Goal: Task Accomplishment & Management: Manage account settings

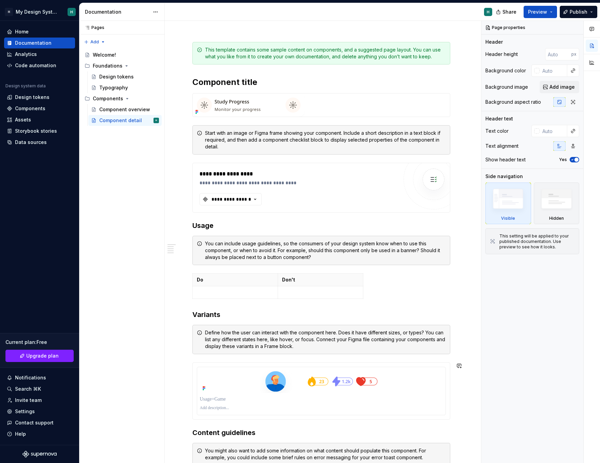
scroll to position [216, 0]
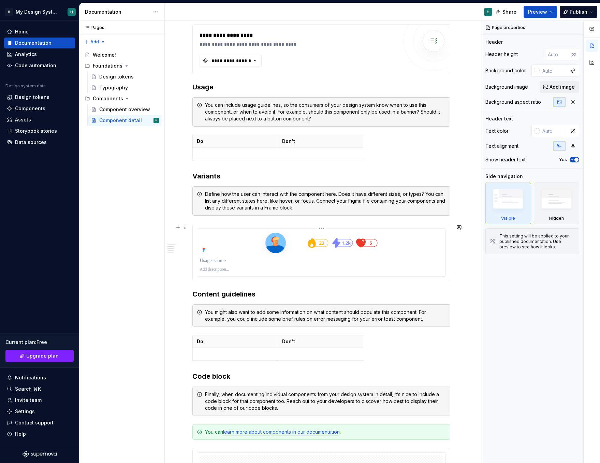
click at [233, 253] on div at bounding box center [321, 242] width 243 height 23
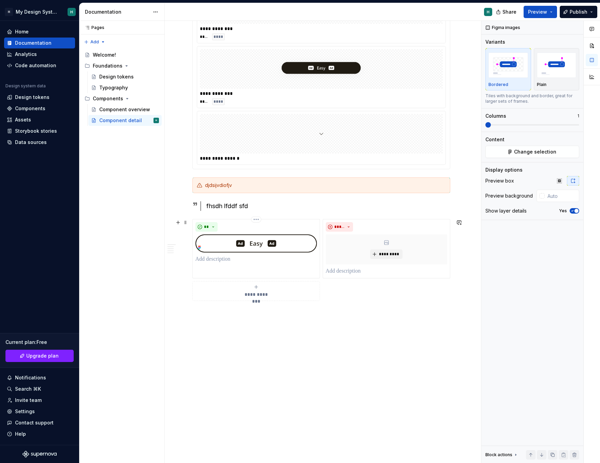
scroll to position [688, 0]
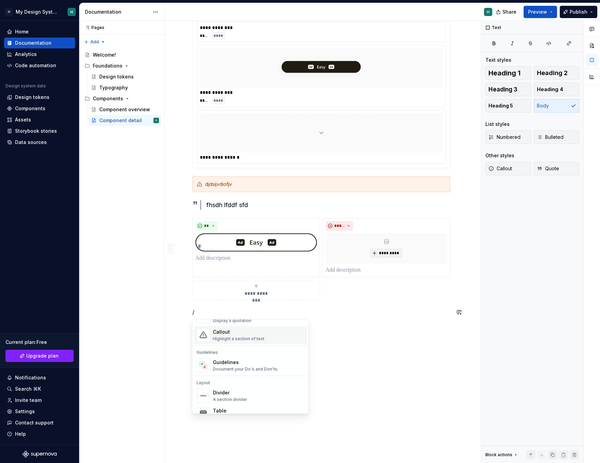
scroll to position [167, 0]
click at [220, 362] on div "Guidelines" at bounding box center [246, 362] width 66 height 7
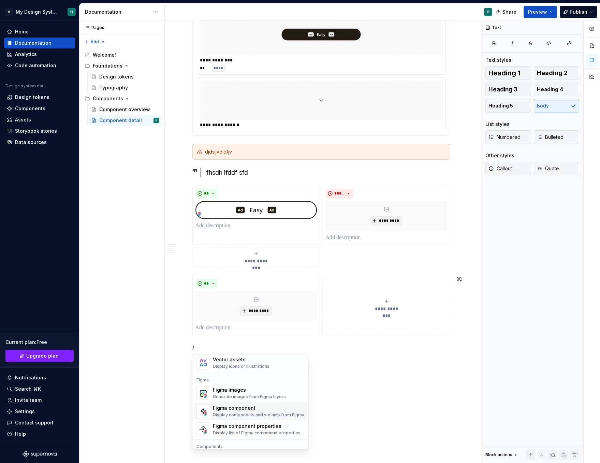
scroll to position [638, 0]
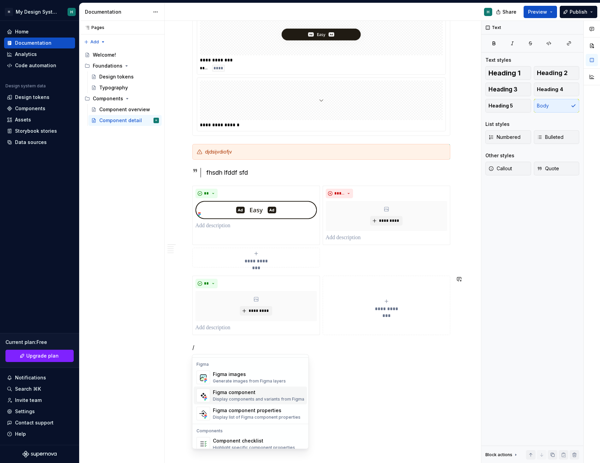
click at [235, 403] on span "Figma component Display components and variants from Figma" at bounding box center [250, 396] width 113 height 18
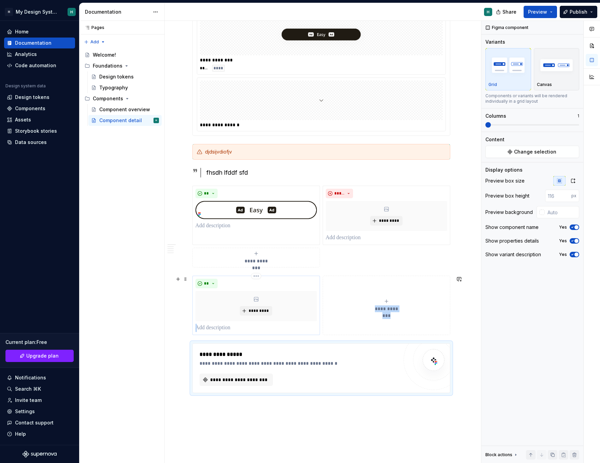
click at [265, 326] on p at bounding box center [257, 328] width 122 height 8
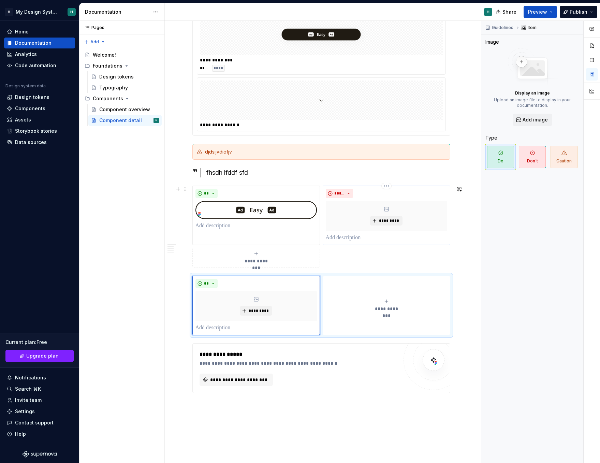
click at [398, 227] on div "*********" at bounding box center [387, 216] width 122 height 30
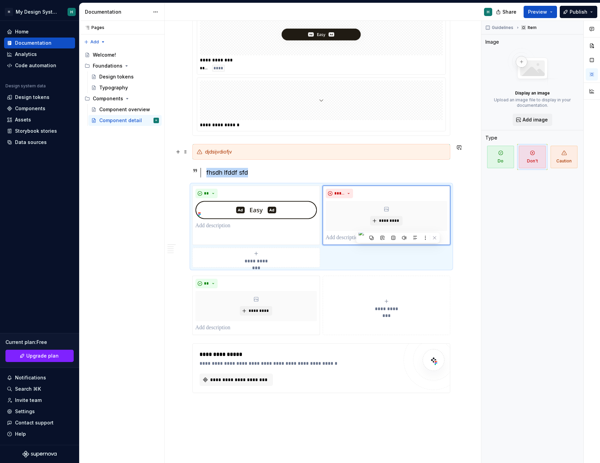
click at [382, 159] on div "djdsijvdiofjv" at bounding box center [321, 152] width 258 height 16
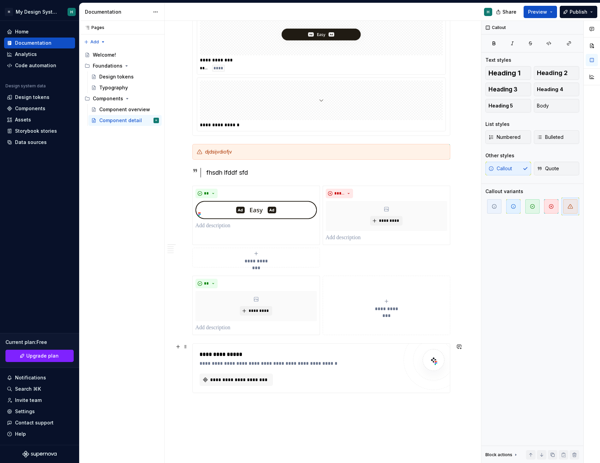
click at [340, 385] on div "**********" at bounding box center [299, 380] width 199 height 12
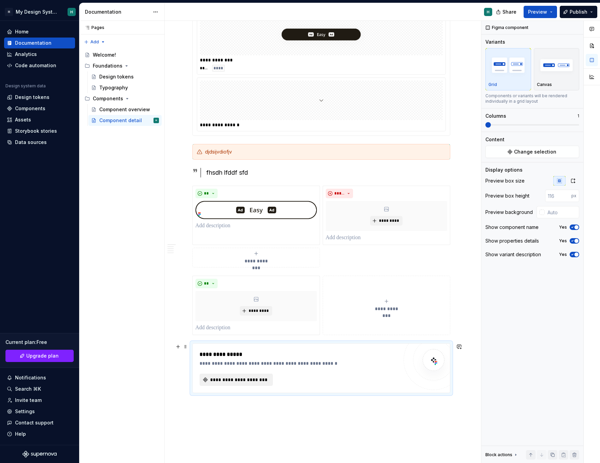
click at [225, 380] on span "**********" at bounding box center [239, 379] width 59 height 7
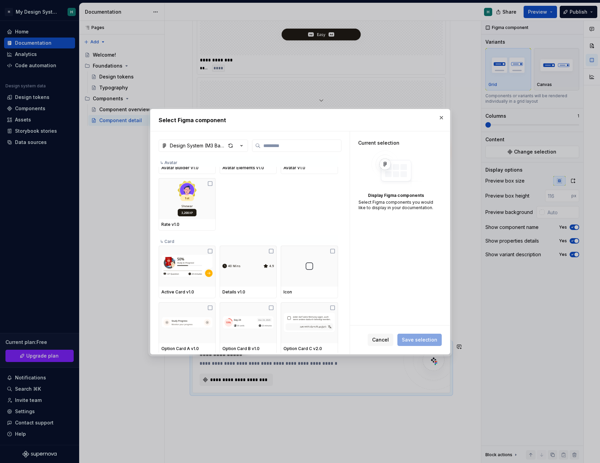
scroll to position [3187, 0]
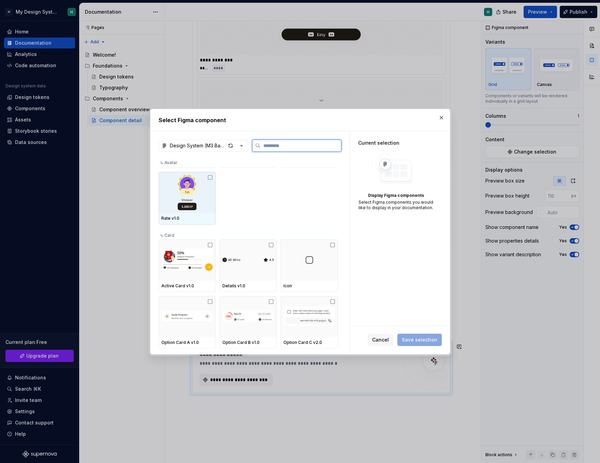
click at [209, 213] on div "Rate v1.0" at bounding box center [187, 219] width 57 height 12
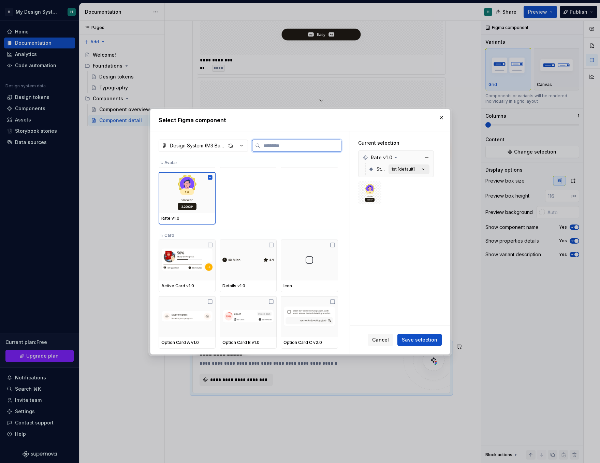
click at [414, 168] on button "1st [default]" at bounding box center [409, 170] width 41 height 10
click at [424, 340] on span "Save selection" at bounding box center [419, 340] width 35 height 7
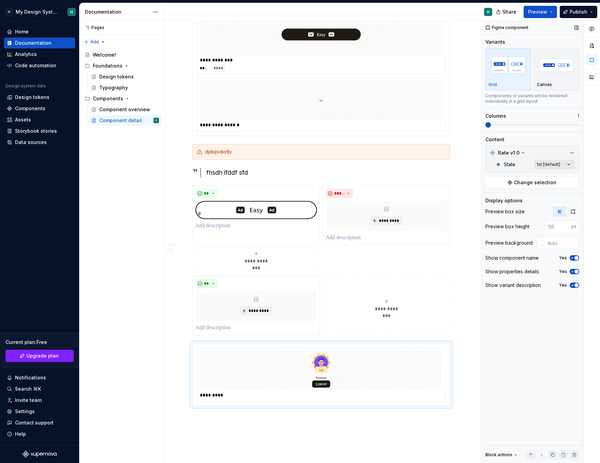
click at [537, 164] on div "Comments Open comments No comments yet Select ‘Comment’ from the block context …" at bounding box center [541, 242] width 119 height 443
click at [342, 361] on html "H My Design System H Home Documentation Analytics Code automation Design system…" at bounding box center [300, 231] width 600 height 463
click at [574, 210] on icon "button" at bounding box center [574, 212] width 4 height 4
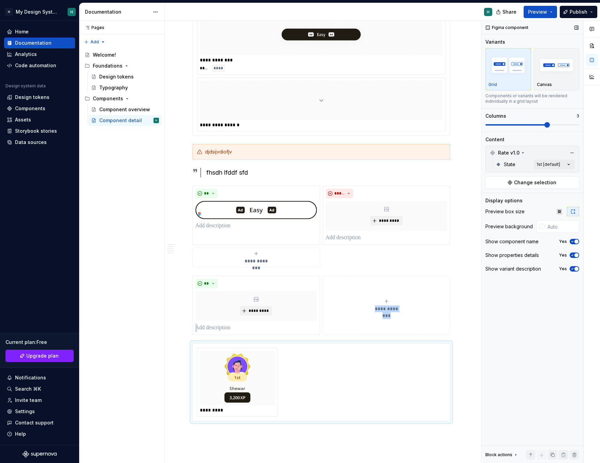
click at [545, 125] on span at bounding box center [547, 124] width 5 height 5
click at [325, 396] on div "*********" at bounding box center [321, 382] width 249 height 69
click at [177, 348] on button "button" at bounding box center [178, 347] width 10 height 10
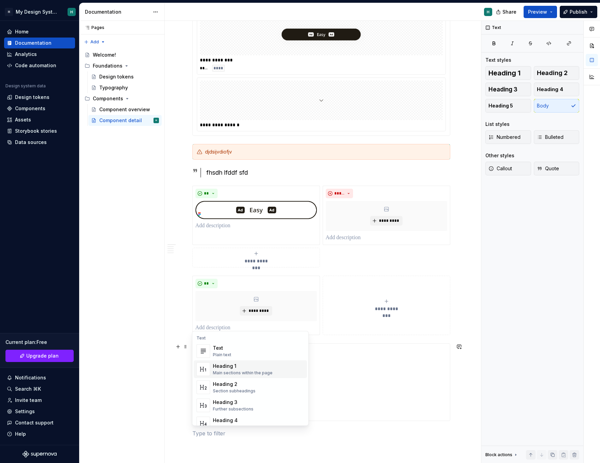
click at [319, 369] on div "*********" at bounding box center [321, 382] width 249 height 69
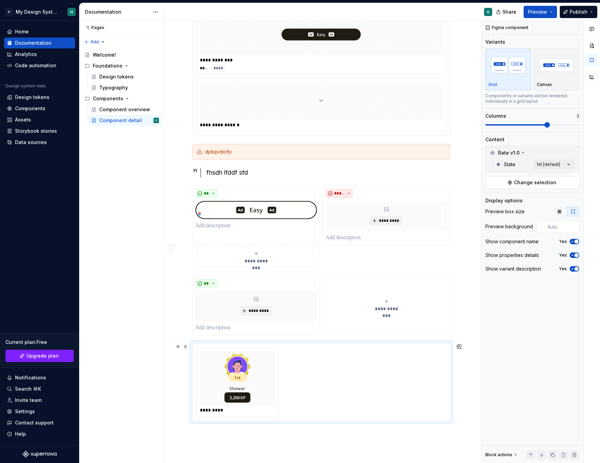
click at [280, 378] on div "*********" at bounding box center [321, 382] width 249 height 69
click at [267, 384] on div at bounding box center [237, 378] width 75 height 55
click at [357, 396] on div "*********" at bounding box center [321, 382] width 249 height 69
click at [537, 182] on span "Change selection" at bounding box center [535, 182] width 42 height 7
click at [553, 162] on div "Comments Open comments No comments yet Select ‘Comment’ from the block context …" at bounding box center [541, 242] width 119 height 443
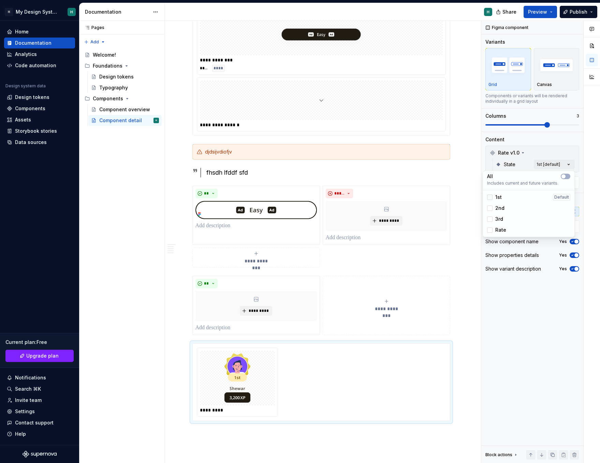
click at [491, 196] on div at bounding box center [489, 197] width 5 height 5
click at [491, 208] on div at bounding box center [489, 207] width 5 height 5
click at [490, 219] on div at bounding box center [489, 218] width 5 height 5
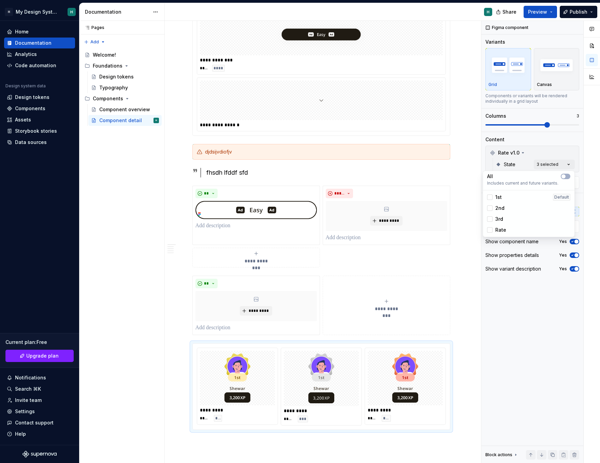
click at [534, 311] on div "Comments Open comments No comments yet Select ‘Comment’ from the block context …" at bounding box center [541, 242] width 119 height 443
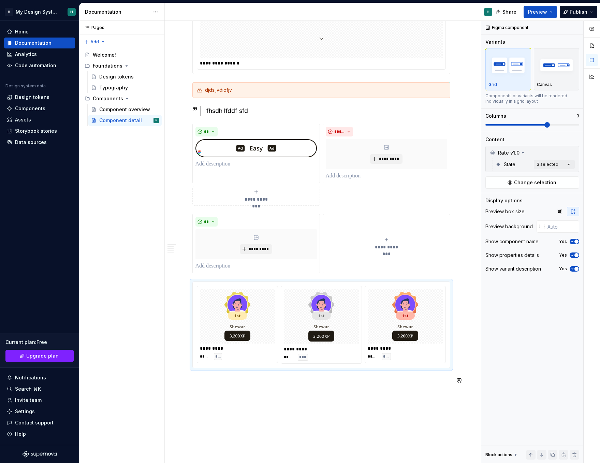
scroll to position [802, 0]
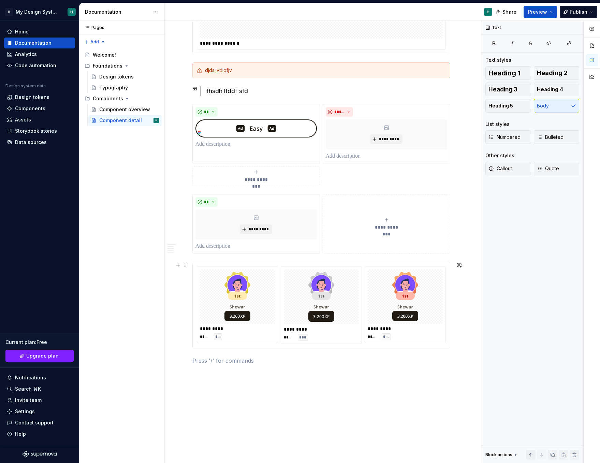
click at [238, 285] on img at bounding box center [238, 296] width 26 height 49
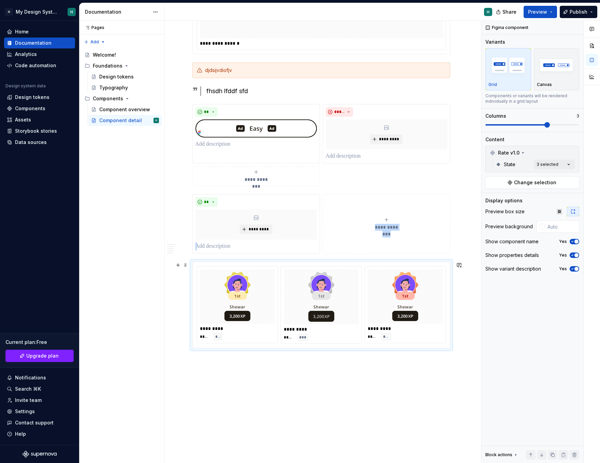
click at [342, 310] on div at bounding box center [321, 296] width 75 height 55
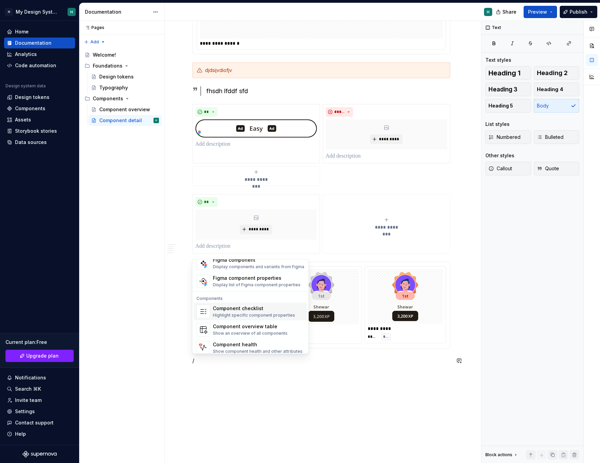
scroll to position [680, 0]
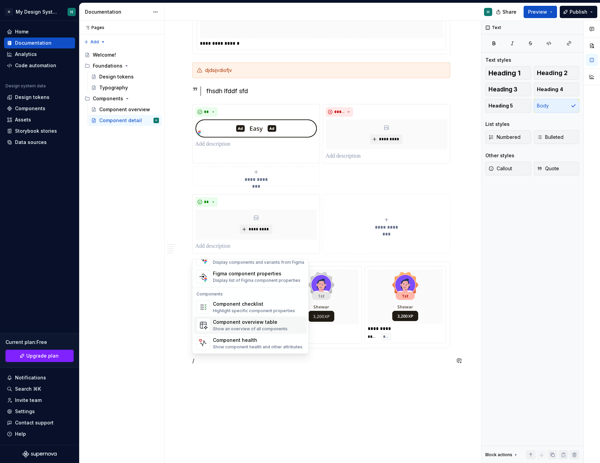
click at [248, 326] on div "Component overview table Show an overview of all components" at bounding box center [250, 325] width 75 height 13
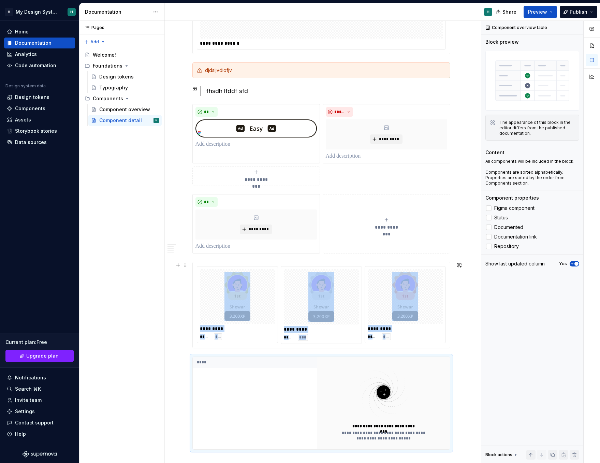
scroll to position [936, 0]
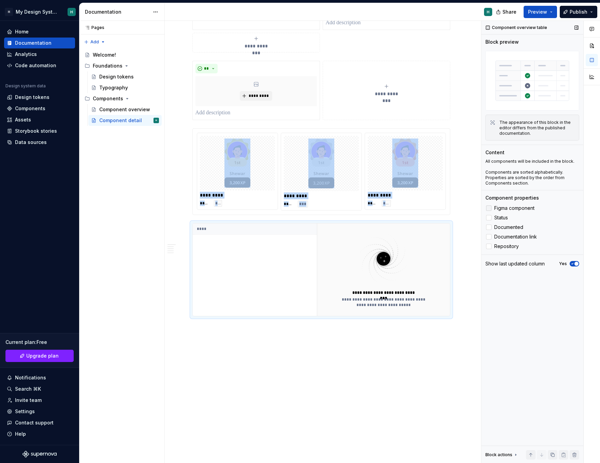
click at [488, 209] on div at bounding box center [488, 207] width 5 height 5
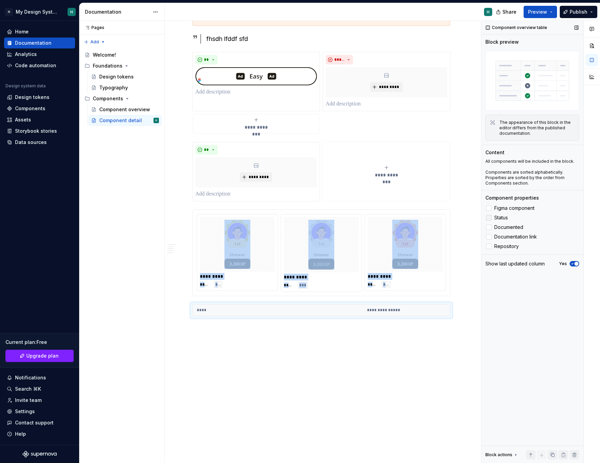
click at [494, 218] on label "Status" at bounding box center [533, 218] width 94 height 8
click at [490, 225] on div at bounding box center [488, 227] width 5 height 5
click at [489, 233] on label "Documentation link" at bounding box center [533, 237] width 94 height 8
click at [284, 313] on th "****" at bounding box center [241, 310] width 96 height 11
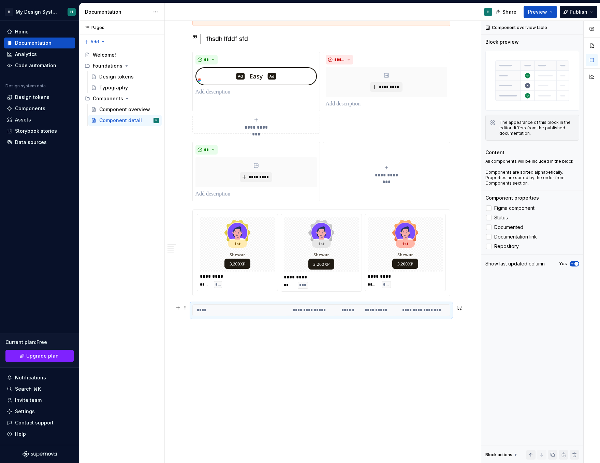
click at [273, 308] on th "****" at bounding box center [241, 310] width 96 height 11
click at [204, 308] on th "****" at bounding box center [241, 310] width 96 height 11
click at [326, 316] on div "**********" at bounding box center [321, 310] width 258 height 12
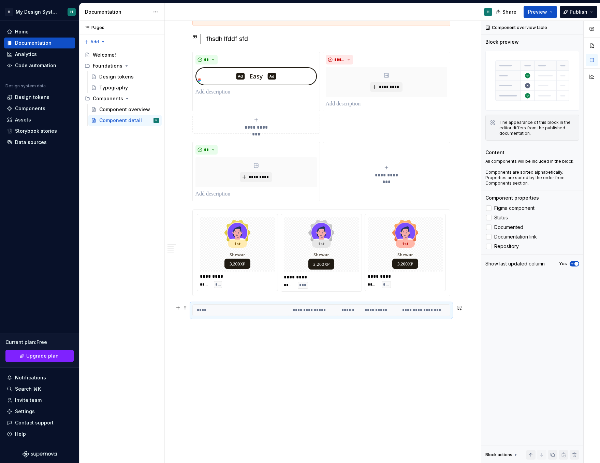
click at [292, 307] on th "**********" at bounding box center [313, 310] width 49 height 11
click at [514, 454] on icon at bounding box center [515, 454] width 5 height 5
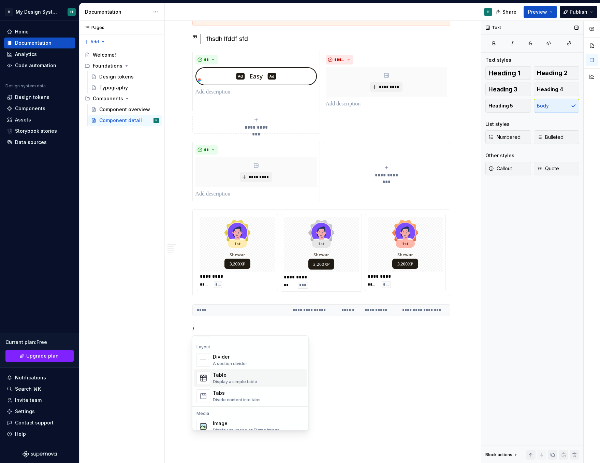
scroll to position [220, 0]
click at [274, 381] on div "Table Display a simple table" at bounding box center [258, 377] width 91 height 14
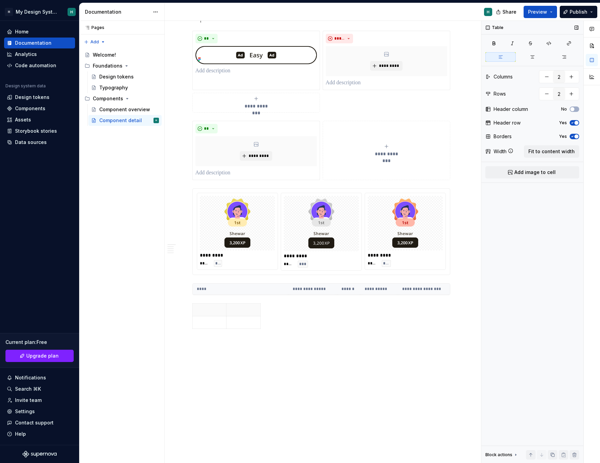
scroll to position [877, 0]
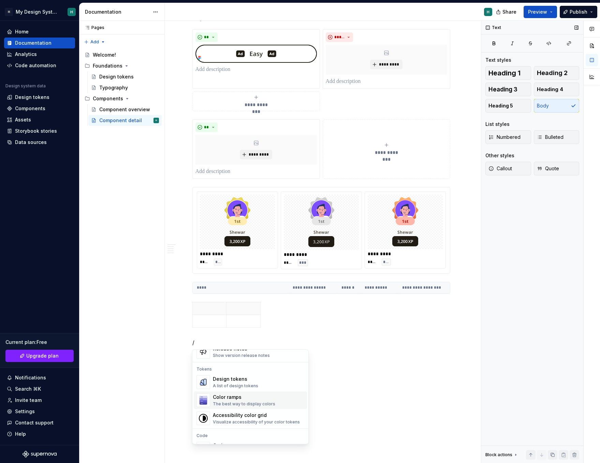
scroll to position [482, 0]
click at [231, 390] on span "Design tokens A list of design tokens" at bounding box center [250, 384] width 113 height 18
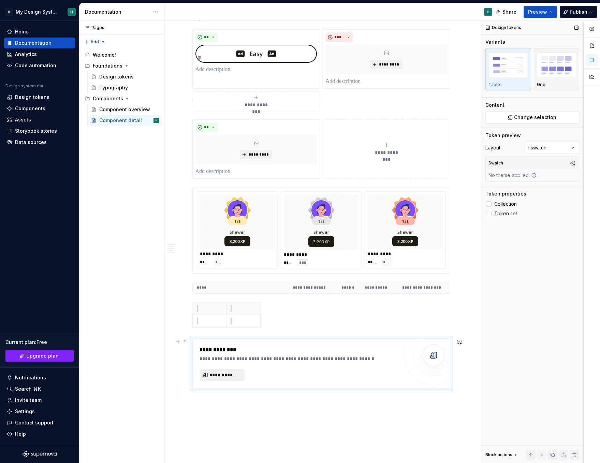
click at [227, 376] on span "**********" at bounding box center [225, 375] width 31 height 7
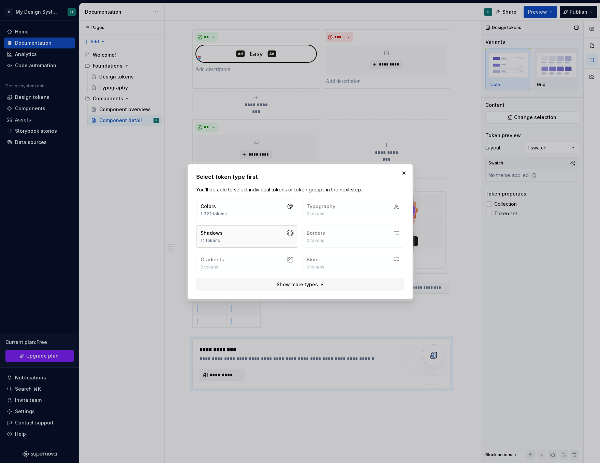
click at [285, 234] on button "Shadows 14 tokens" at bounding box center [247, 236] width 102 height 23
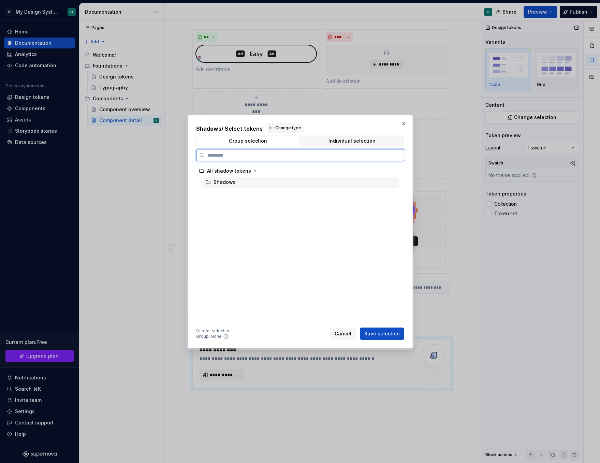
click at [214, 181] on div "Shadows" at bounding box center [225, 182] width 22 height 7
click at [210, 184] on icon at bounding box center [208, 182] width 4 height 3
click at [349, 141] on div "Individual selection" at bounding box center [352, 140] width 47 height 5
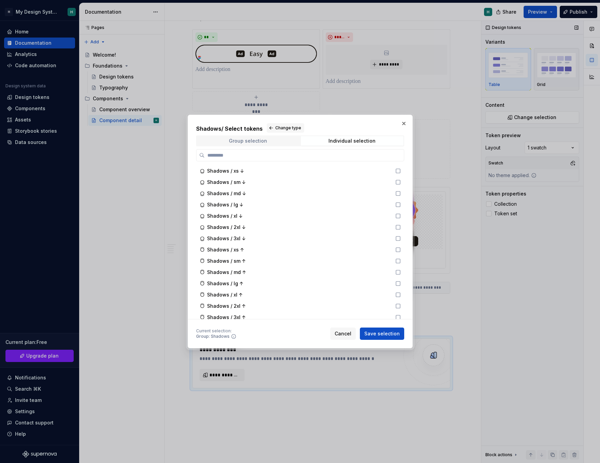
click at [257, 144] on span "Group selection" at bounding box center [248, 141] width 103 height 10
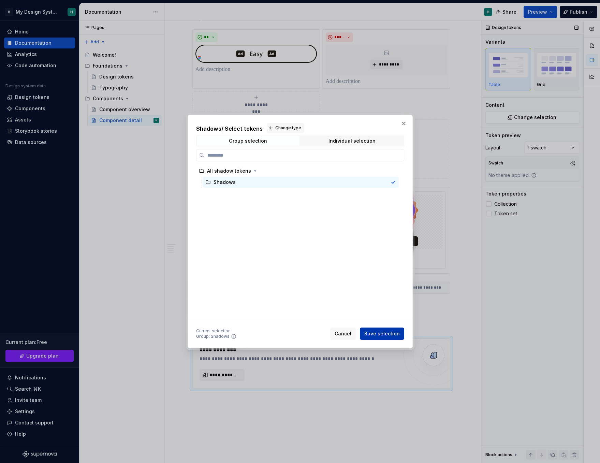
click at [381, 333] on span "Save selection" at bounding box center [382, 333] width 35 height 7
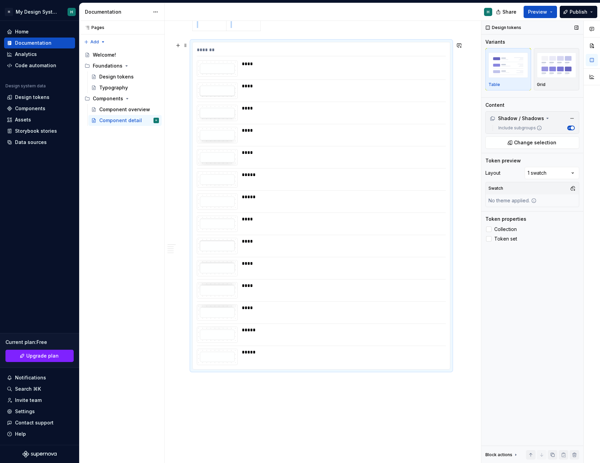
scroll to position [1163, 0]
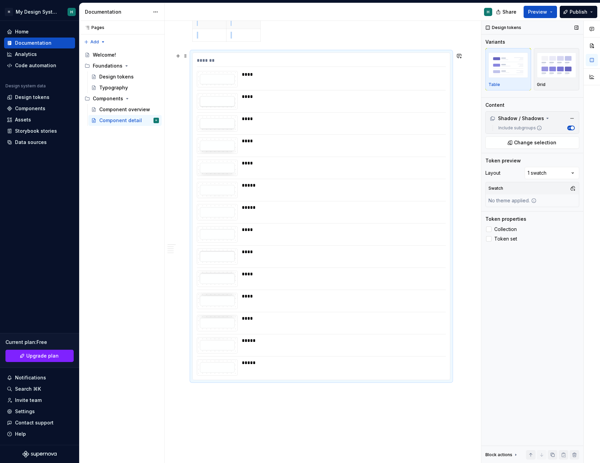
click at [277, 315] on div "****" at bounding box center [342, 318] width 200 height 7
click at [224, 284] on div at bounding box center [217, 279] width 35 height 10
click at [491, 232] on label "Collection" at bounding box center [533, 229] width 94 height 8
click at [488, 238] on div at bounding box center [488, 238] width 5 height 5
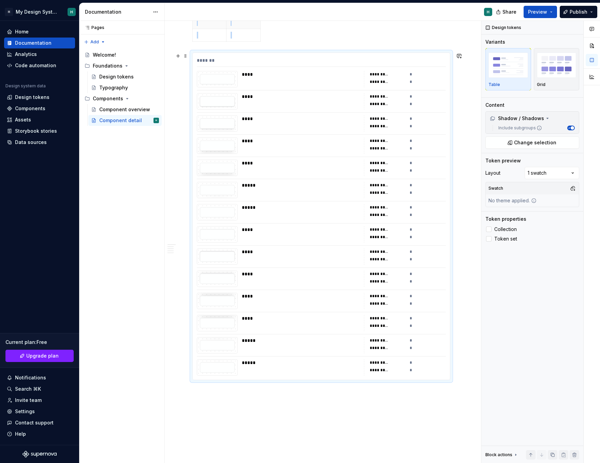
click at [243, 192] on div "*****" at bounding box center [301, 190] width 118 height 16
click at [550, 172] on div "Comments Open comments No comments yet Select ‘Comment’ from the block context …" at bounding box center [541, 242] width 119 height 443
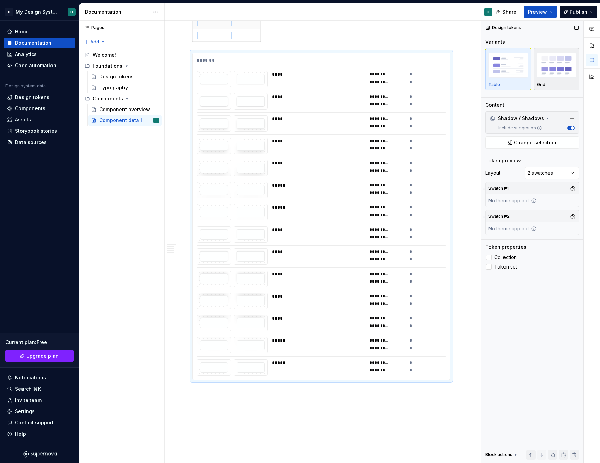
click at [547, 70] on img "button" at bounding box center [557, 65] width 40 height 25
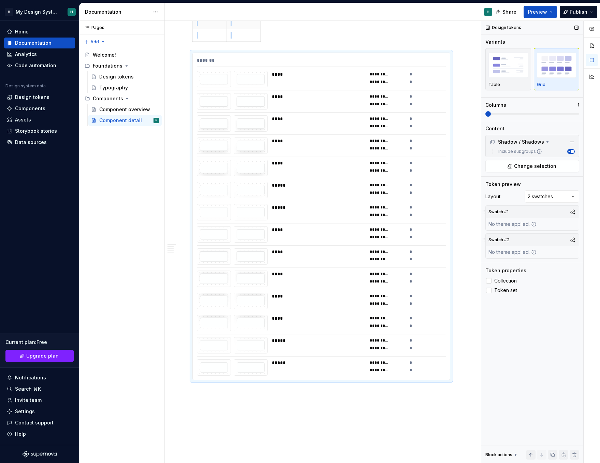
click at [517, 113] on span at bounding box center [533, 113] width 94 height 5
click at [486, 115] on span at bounding box center [488, 113] width 5 height 5
click at [503, 81] on div "Table" at bounding box center [509, 69] width 40 height 36
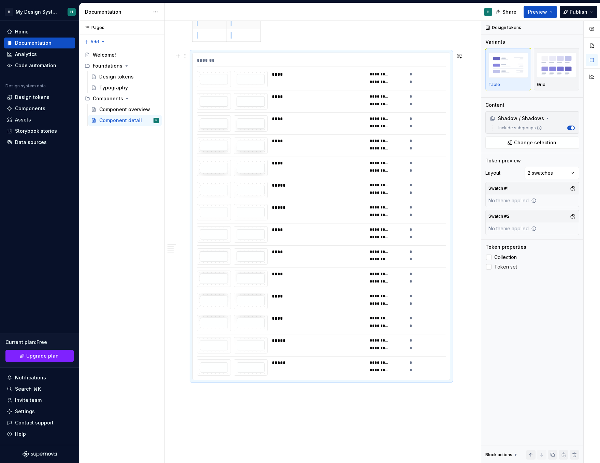
scroll to position [1215, 0]
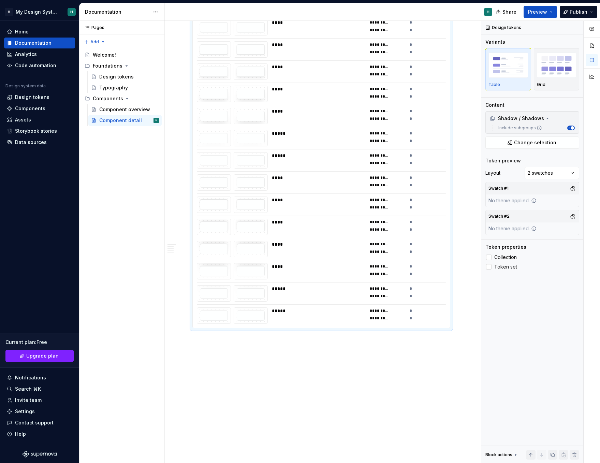
click at [227, 328] on div "**********" at bounding box center [321, 165] width 258 height 328
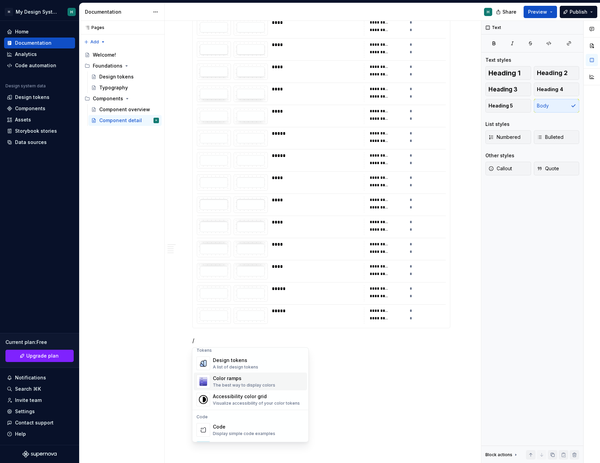
scroll to position [489, 0]
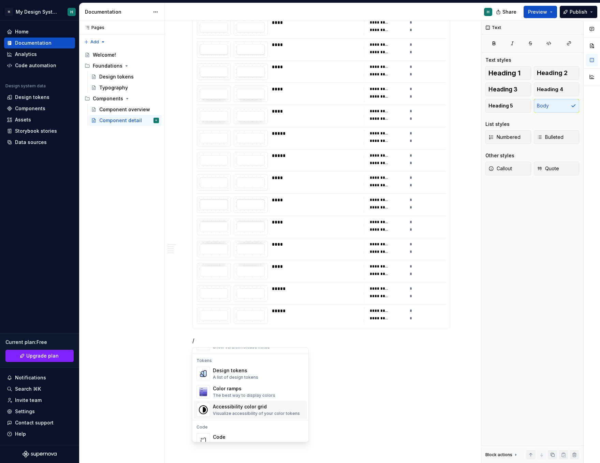
click at [240, 411] on div "Visualize accessibility of your color tokens" at bounding box center [256, 413] width 87 height 5
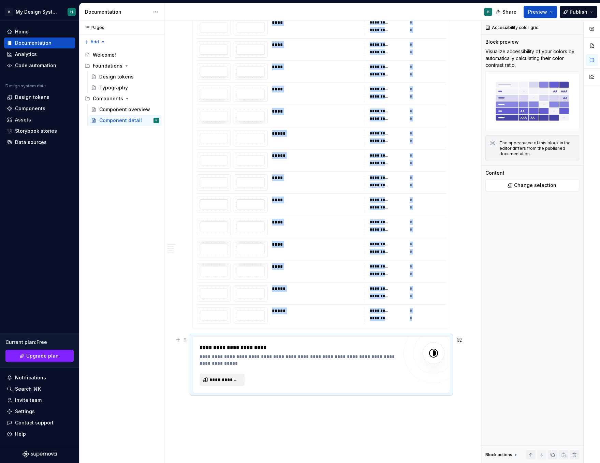
click at [232, 380] on span "**********" at bounding box center [225, 379] width 31 height 7
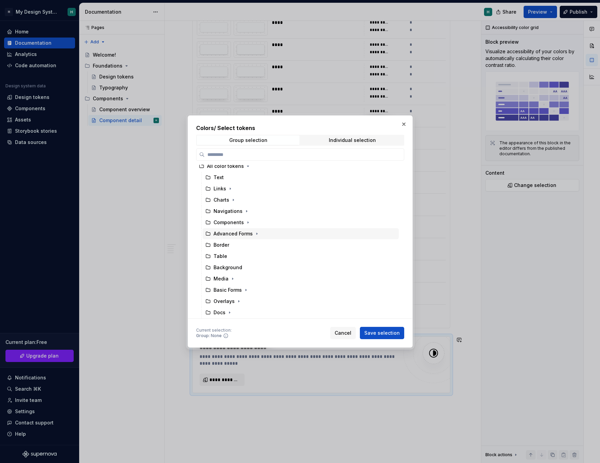
scroll to position [2, 0]
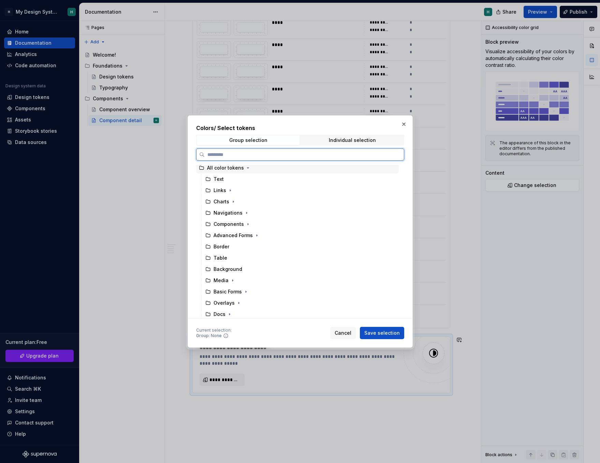
click at [218, 170] on div "All color tokens" at bounding box center [225, 168] width 37 height 7
click at [375, 328] on button "Save selection" at bounding box center [382, 333] width 44 height 12
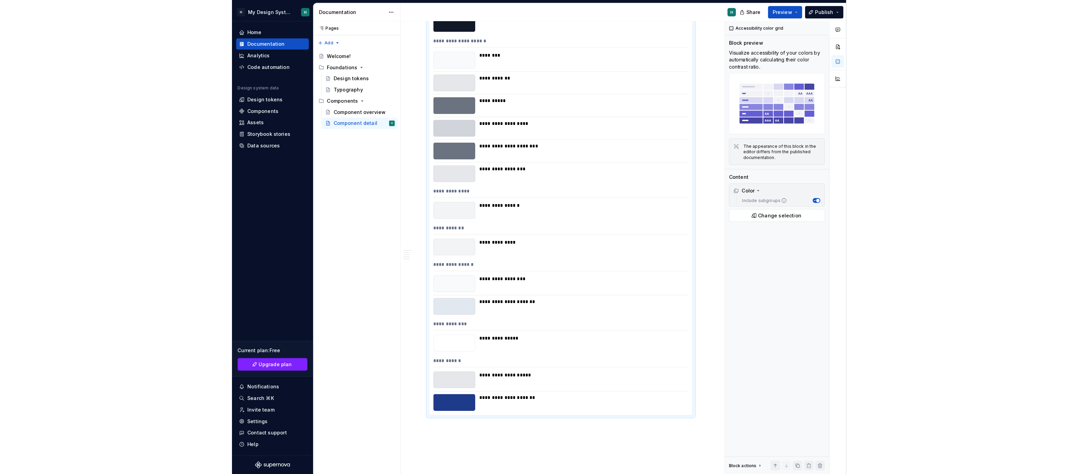
scroll to position [33952, 0]
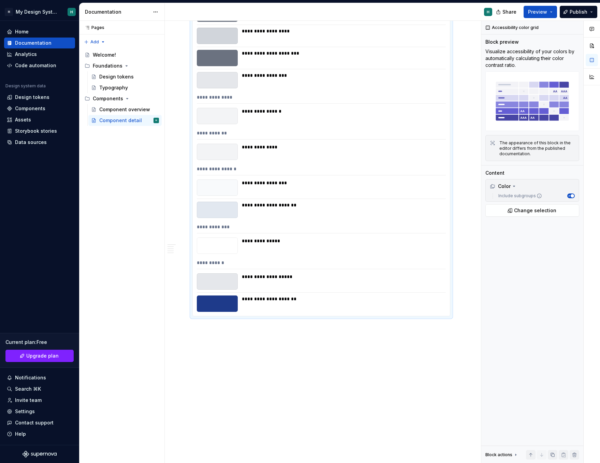
click at [276, 296] on div "**********" at bounding box center [342, 299] width 200 height 7
click at [552, 11] on button "Preview" at bounding box center [540, 12] width 33 height 12
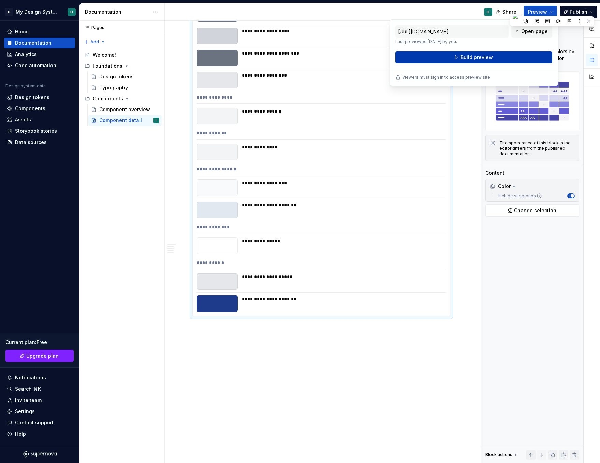
click at [476, 56] on span "Build preview" at bounding box center [477, 57] width 32 height 7
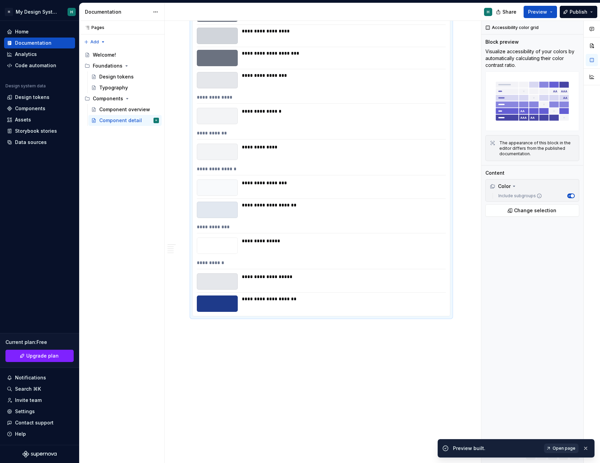
click at [561, 453] on link "Open page" at bounding box center [561, 449] width 34 height 10
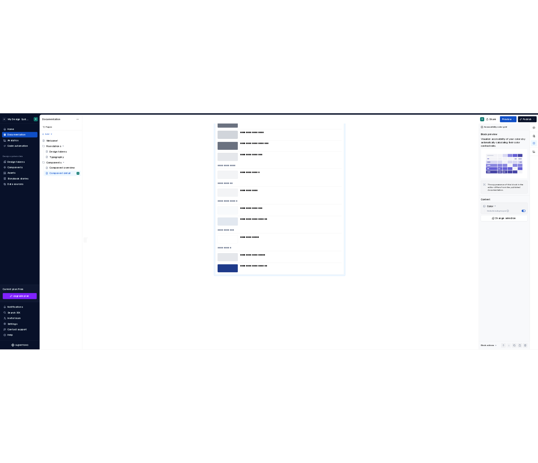
scroll to position [33944, 0]
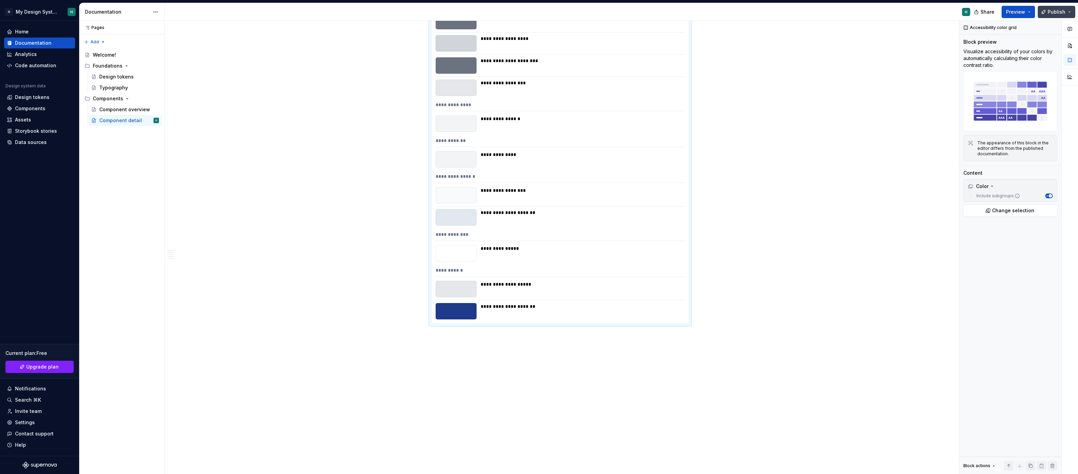
click at [600, 11] on button "Publish" at bounding box center [1057, 12] width 38 height 12
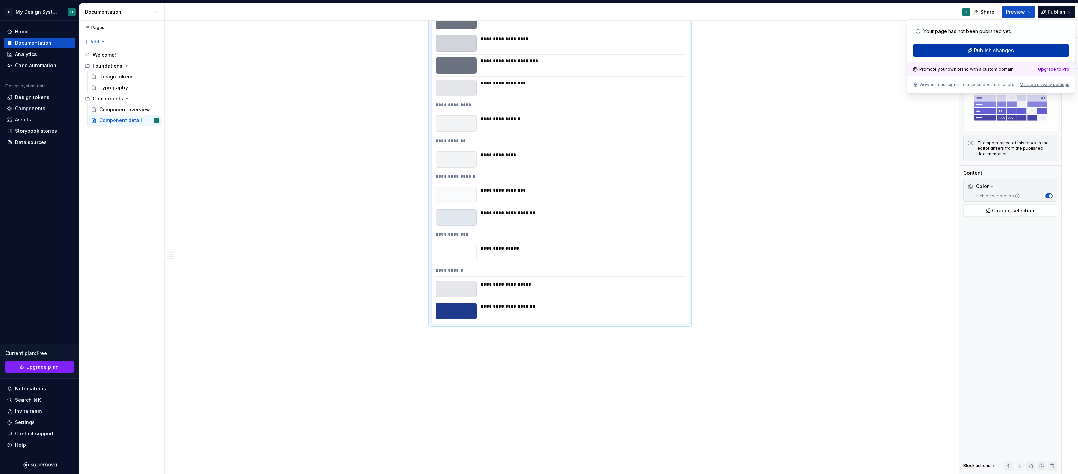
click at [600, 54] on button "Publish changes" at bounding box center [991, 50] width 157 height 12
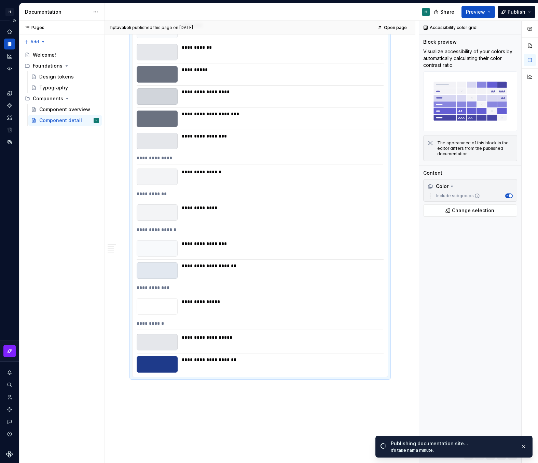
scroll to position [33918, 0]
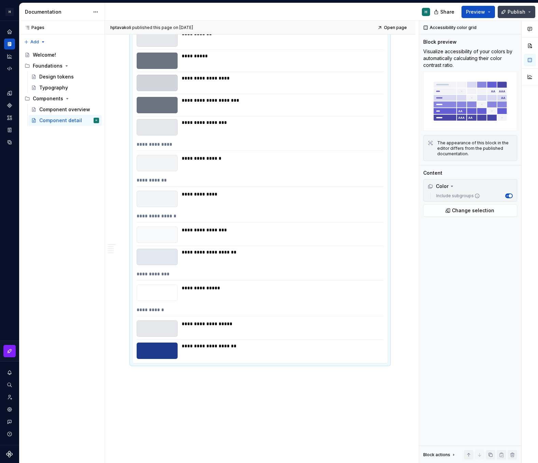
click at [528, 12] on button "Publish" at bounding box center [516, 12] width 38 height 12
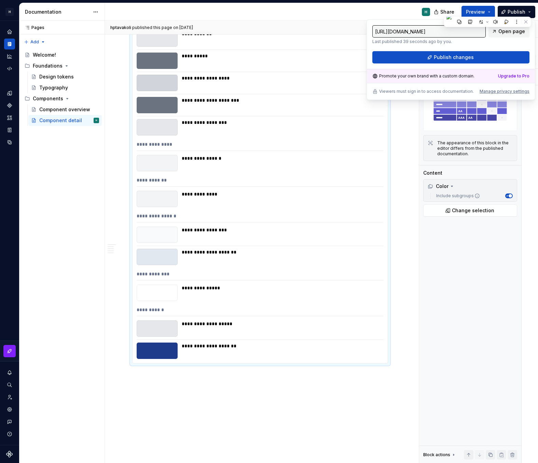
click at [476, 31] on input "[URL][DOMAIN_NAME]" at bounding box center [428, 31] width 113 height 12
type textarea "*"
click at [487, 91] on div "Manage privacy settings" at bounding box center [504, 91] width 50 height 5
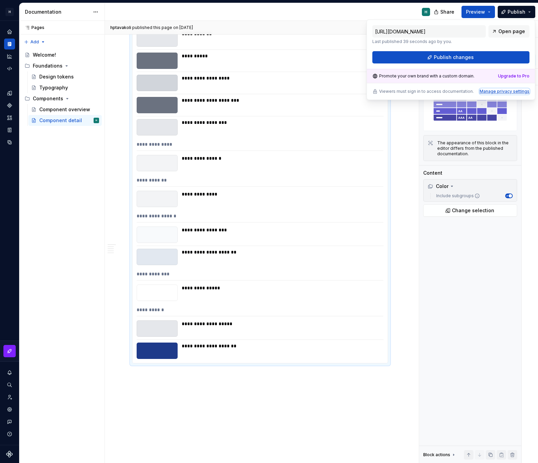
type input "[URL][DOMAIN_NAME]"
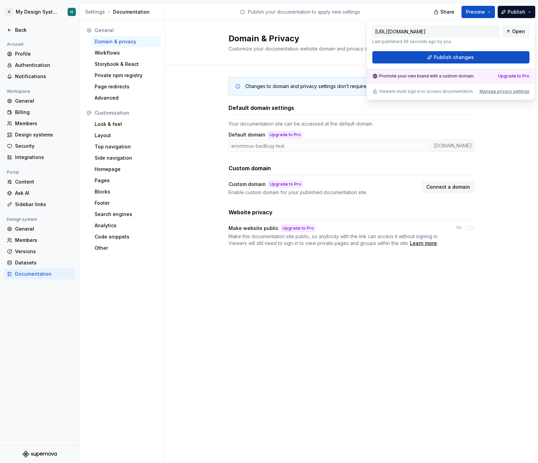
click at [211, 174] on div "Changes to domain and privacy settings don’t require publish — they will take e…" at bounding box center [351, 169] width 373 height 208
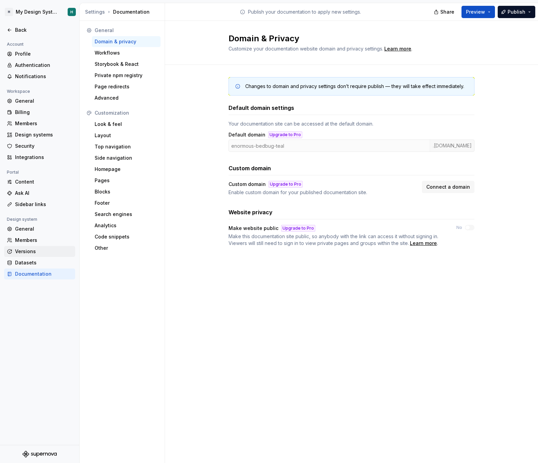
click at [21, 246] on div "Versions" at bounding box center [39, 251] width 71 height 11
click at [24, 242] on div "Members" at bounding box center [43, 240] width 57 height 7
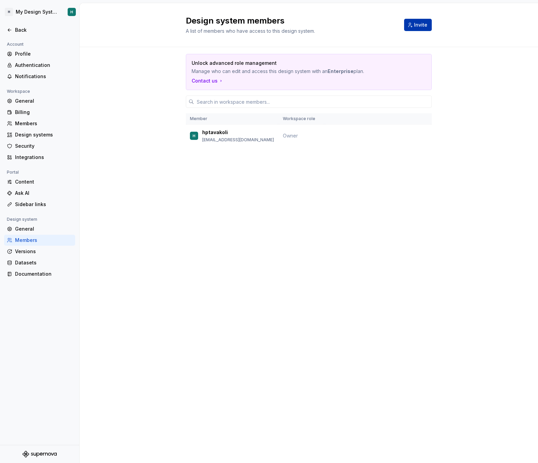
click at [429, 25] on button "Invite" at bounding box center [418, 25] width 28 height 12
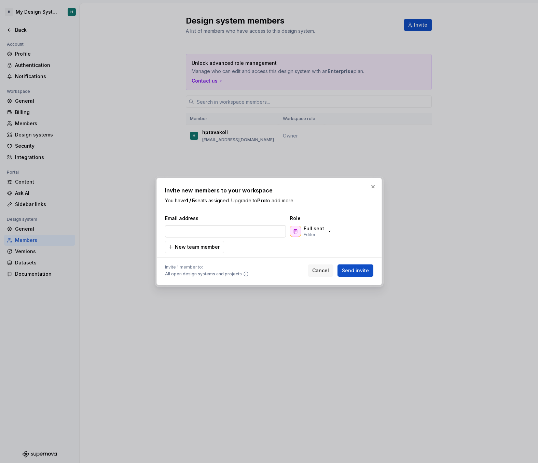
type input "[EMAIL_ADDRESS][DOMAIN_NAME]"
click at [366, 272] on span "Send invite" at bounding box center [355, 270] width 27 height 7
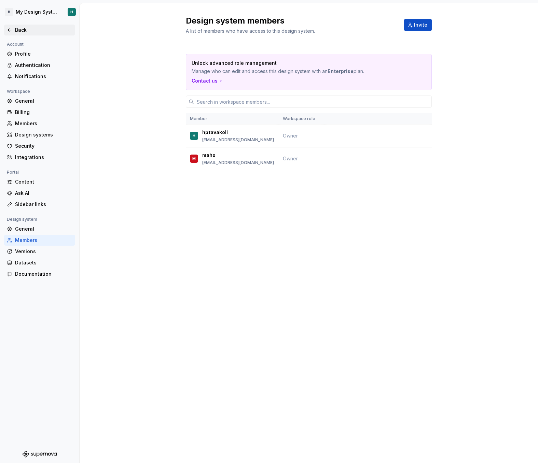
click at [15, 30] on div "Back" at bounding box center [43, 30] width 57 height 7
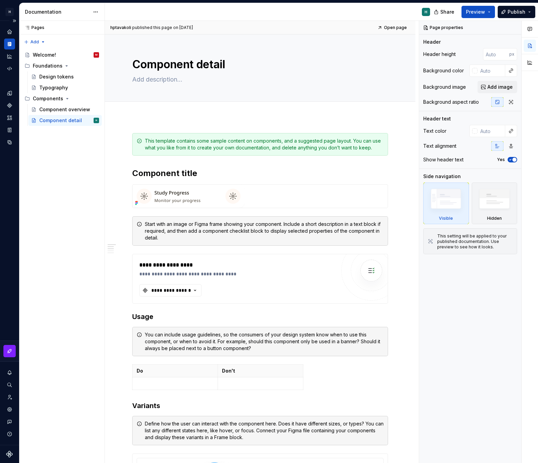
type textarea "*"
